Goal: Transaction & Acquisition: Purchase product/service

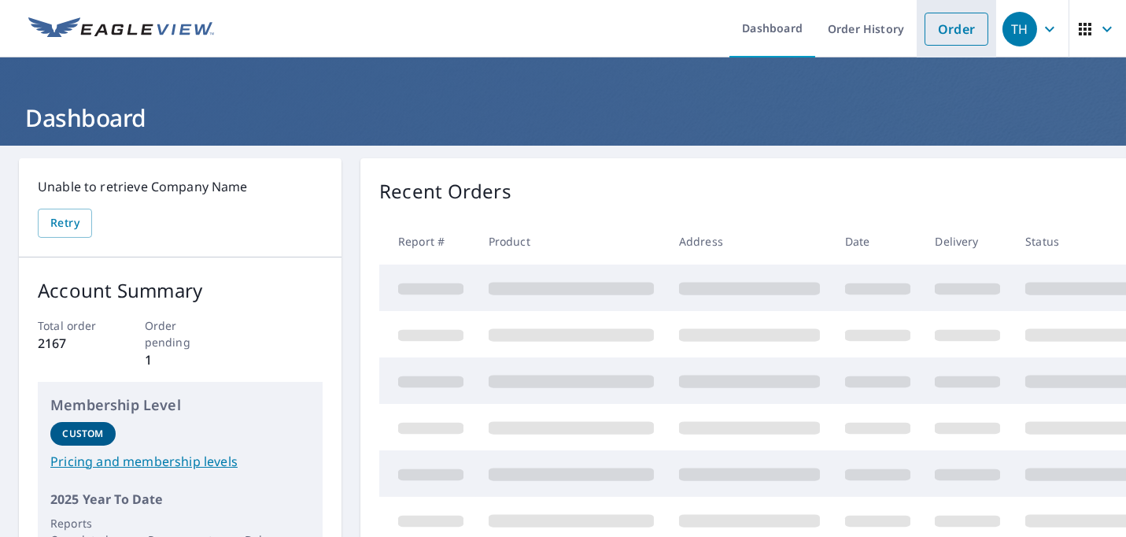
click at [950, 19] on link "Order" at bounding box center [956, 29] width 64 height 33
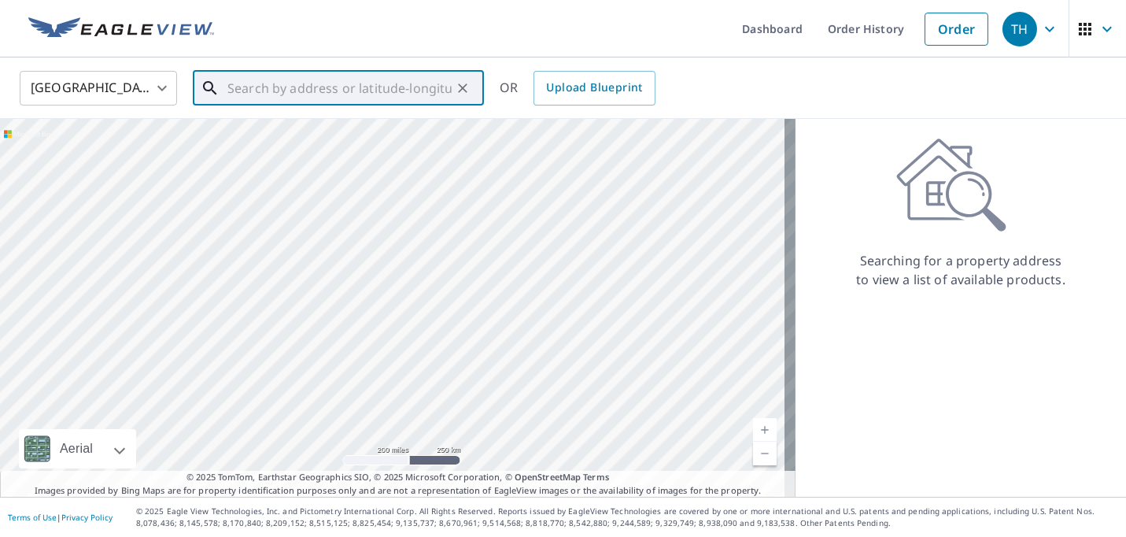
click at [322, 94] on input "text" at bounding box center [339, 88] width 224 height 44
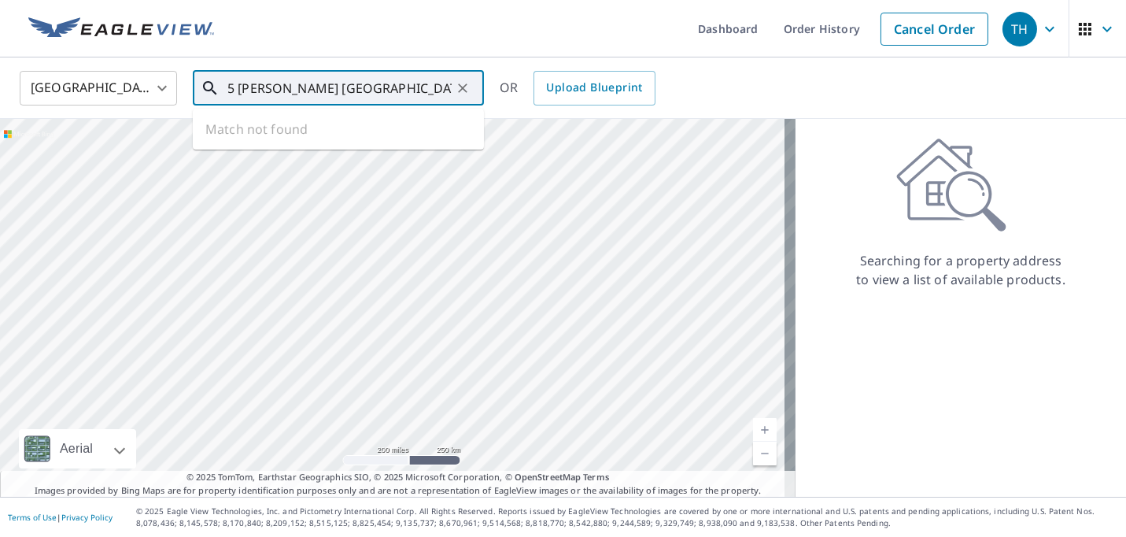
click at [207, 89] on icon at bounding box center [209, 87] width 13 height 13
type input "5 [PERSON_NAME] [GEOGRAPHIC_DATA]"
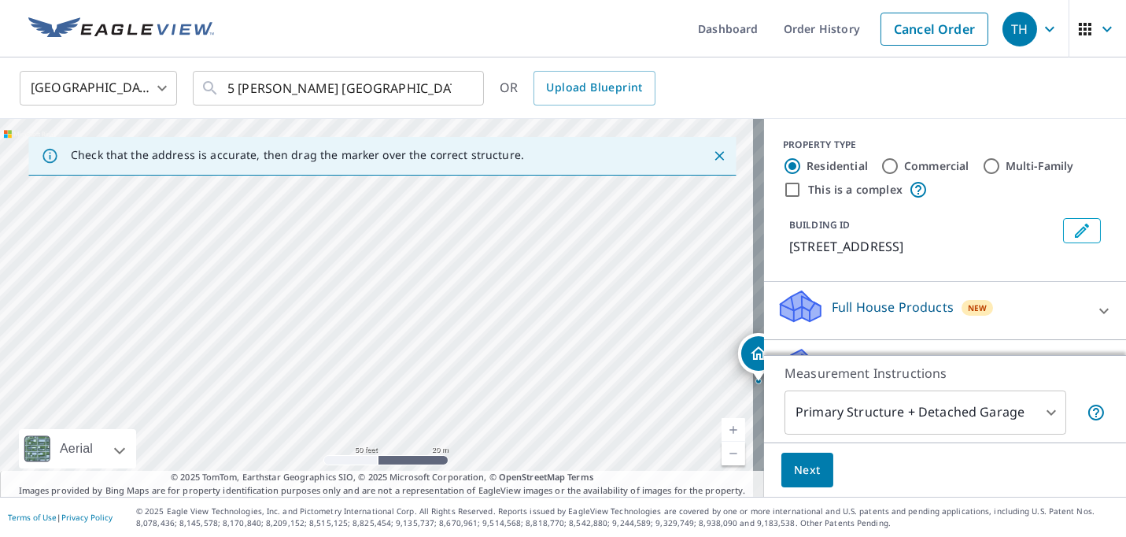
drag, startPoint x: 629, startPoint y: 349, endPoint x: 342, endPoint y: 289, distance: 292.6
click at [345, 290] on div "[STREET_ADDRESS]" at bounding box center [382, 308] width 764 height 378
drag, startPoint x: 577, startPoint y: 433, endPoint x: 346, endPoint y: 295, distance: 268.5
click at [346, 295] on div "[STREET_ADDRESS]" at bounding box center [382, 308] width 764 height 378
drag, startPoint x: 470, startPoint y: 338, endPoint x: 382, endPoint y: 463, distance: 153.7
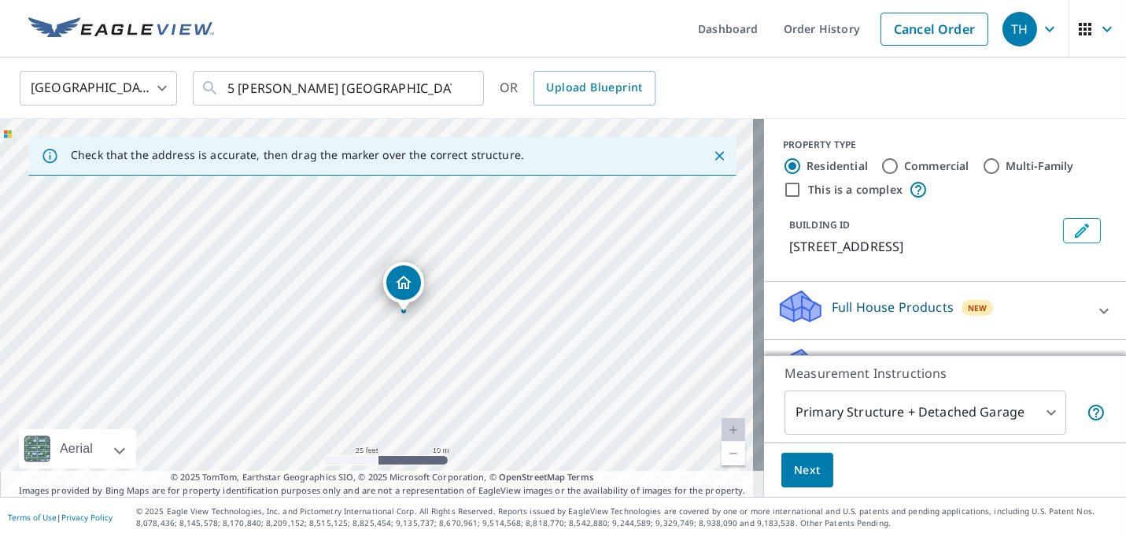
click at [382, 463] on div "[STREET_ADDRESS]" at bounding box center [382, 308] width 764 height 378
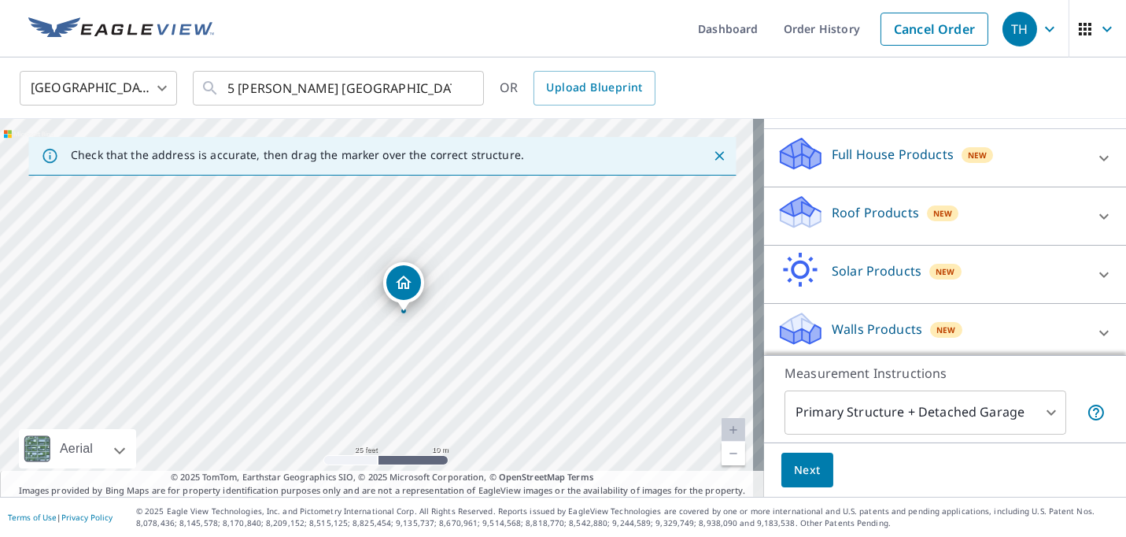
scroll to position [158, 0]
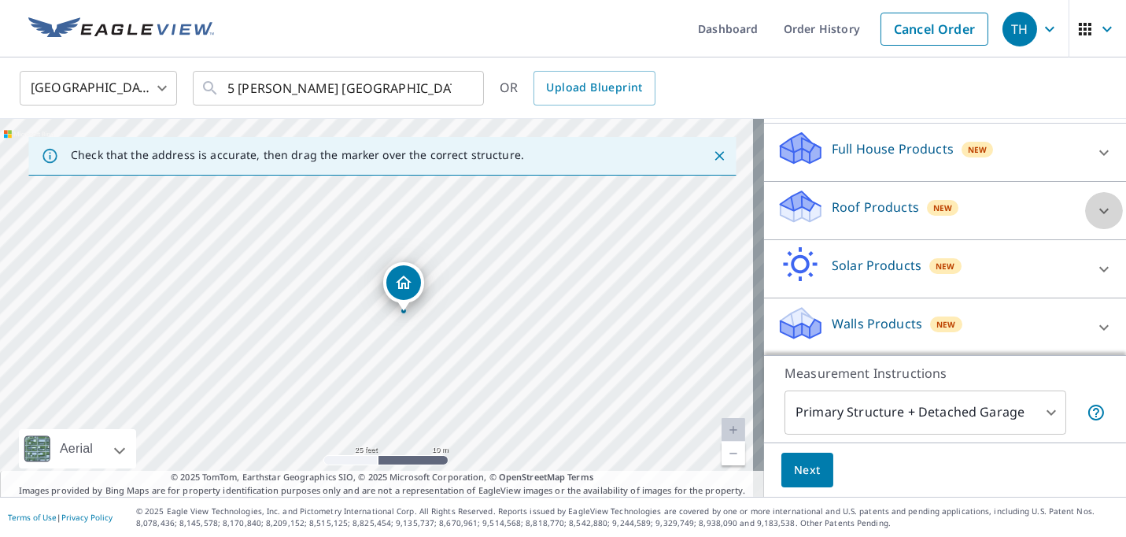
click at [1094, 212] on icon at bounding box center [1103, 210] width 19 height 19
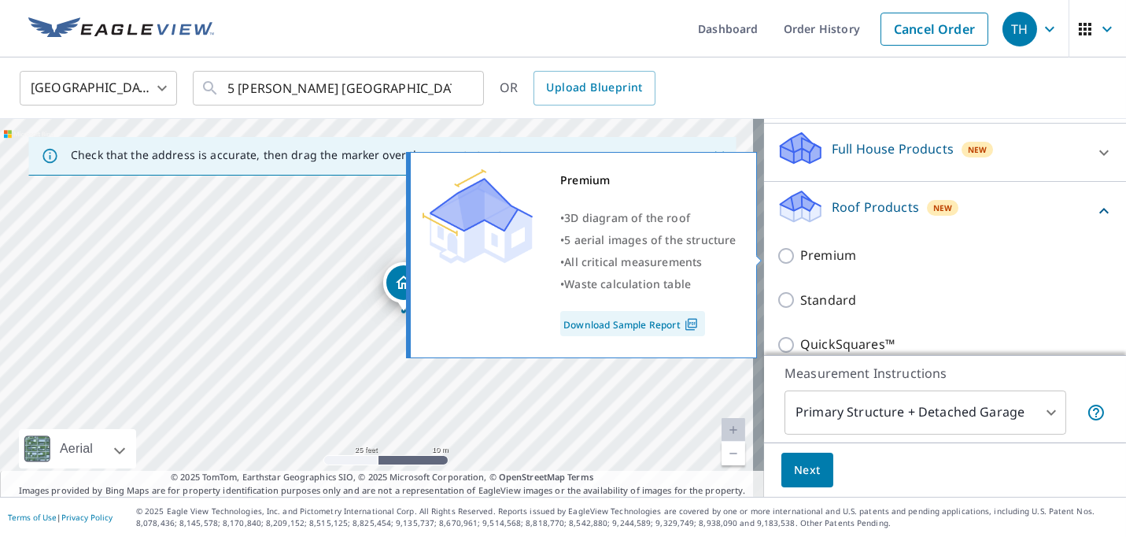
click at [777, 256] on input "Premium" at bounding box center [789, 255] width 24 height 19
checkbox input "true"
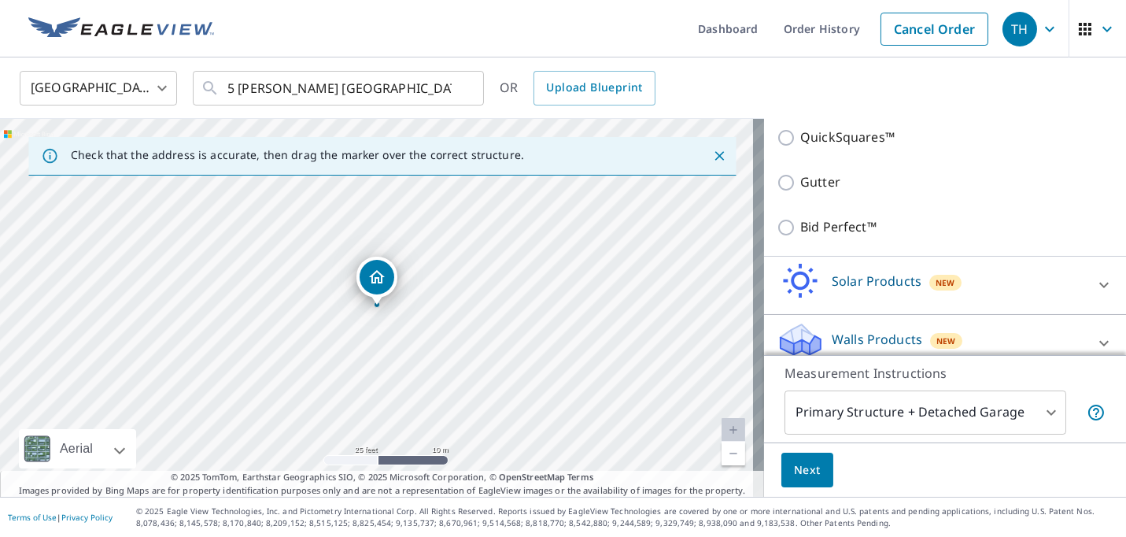
scroll to position [434, 0]
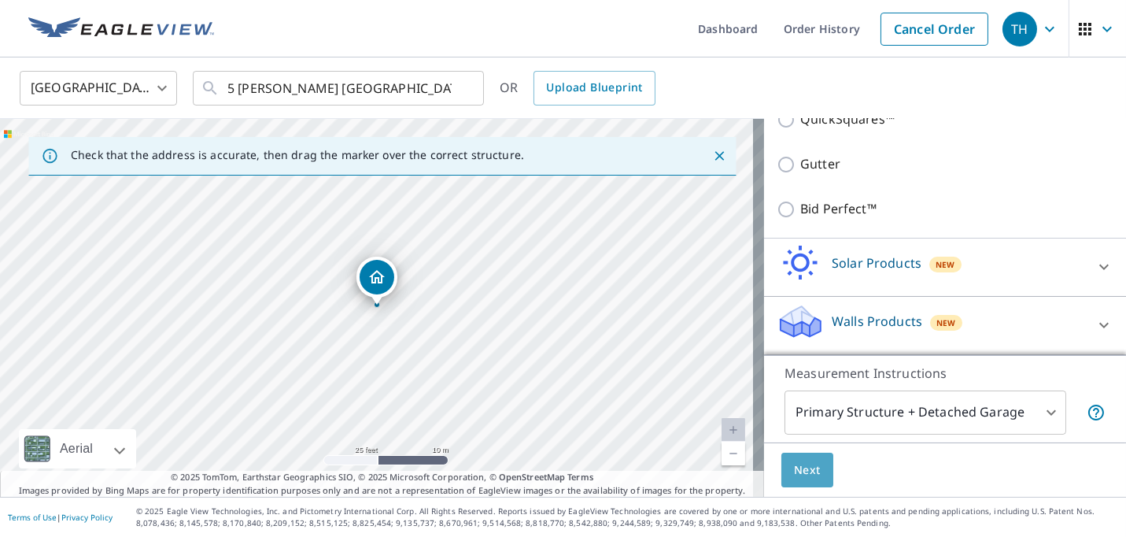
click at [794, 467] on span "Next" at bounding box center [807, 470] width 27 height 20
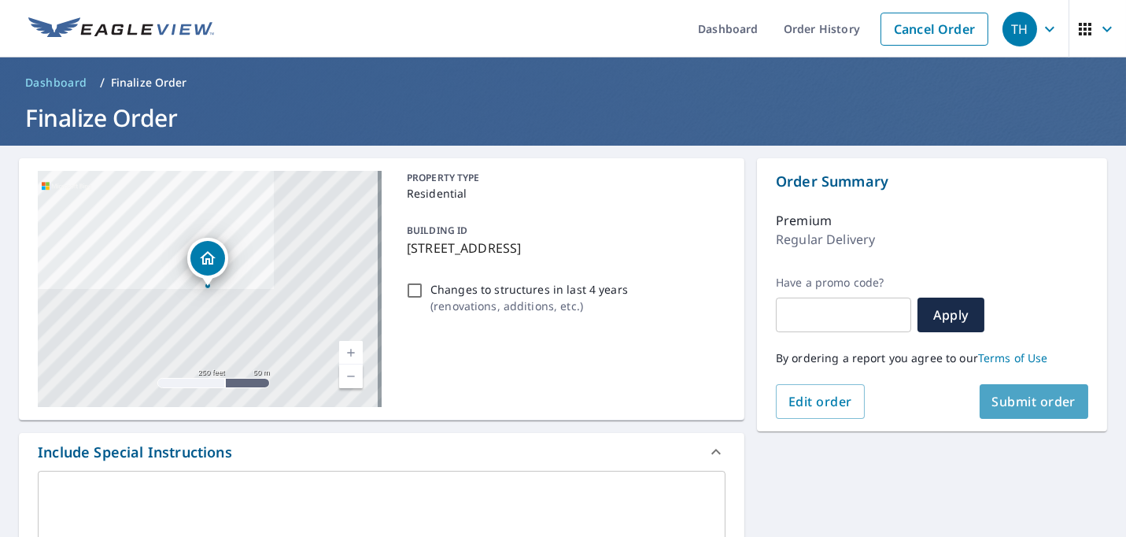
click at [1037, 409] on span "Submit order" at bounding box center [1034, 401] width 84 height 17
